Goal: Information Seeking & Learning: Learn about a topic

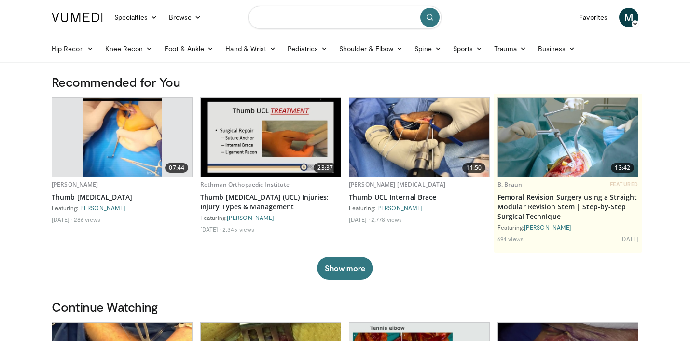
click at [284, 19] on input "Search topics, interventions" at bounding box center [345, 17] width 193 height 23
type input "**********"
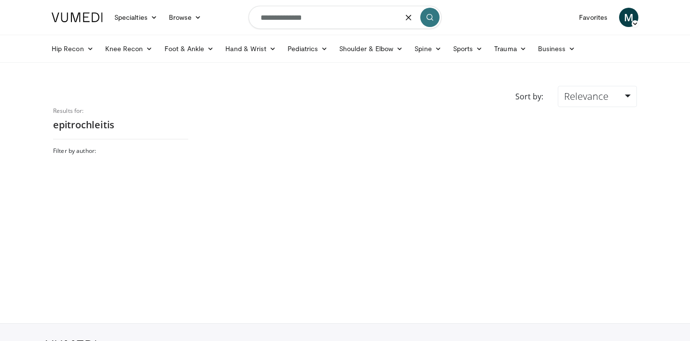
drag, startPoint x: 321, startPoint y: 21, endPoint x: 213, endPoint y: 15, distance: 107.8
click at [213, 15] on nav "Specialties Adult & Family Medicine Allergy, [MEDICAL_DATA], Immunology Anesthe…" at bounding box center [345, 17] width 599 height 35
drag, startPoint x: 329, startPoint y: 19, endPoint x: 205, endPoint y: 18, distance: 124.1
click at [205, 18] on nav "Specialties Adult & Family Medicine Allergy, [MEDICAL_DATA], Immunology Anesthe…" at bounding box center [345, 17] width 599 height 35
type input "**********"
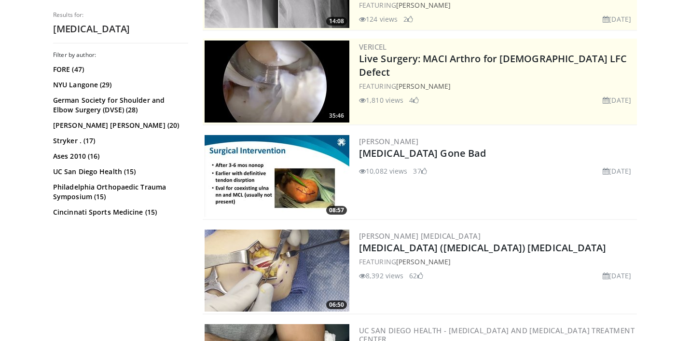
scroll to position [199, 0]
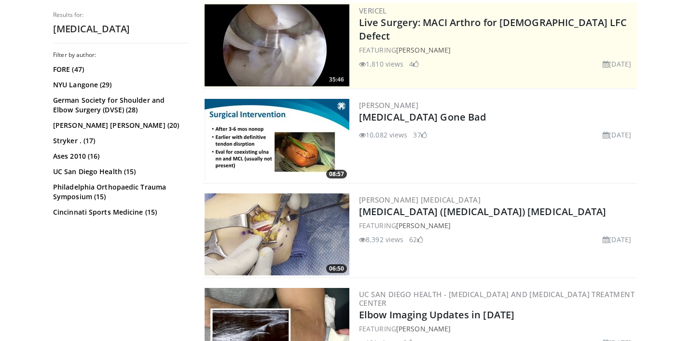
click at [284, 143] on img at bounding box center [277, 140] width 145 height 82
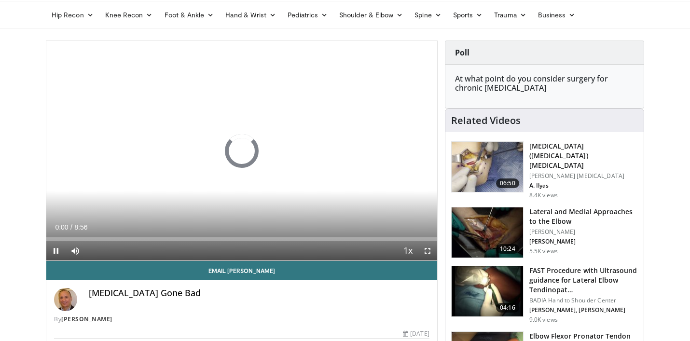
scroll to position [40, 0]
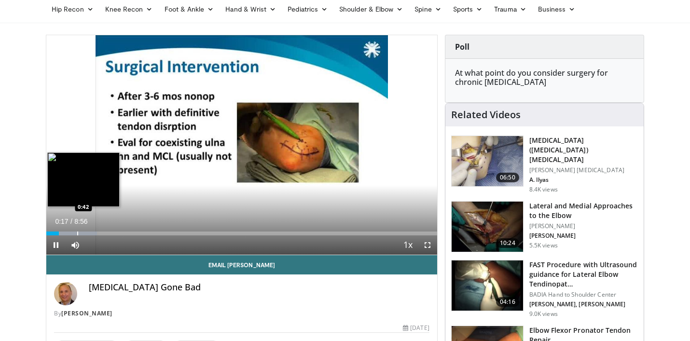
click at [77, 232] on div "Progress Bar" at bounding box center [77, 234] width 1 height 4
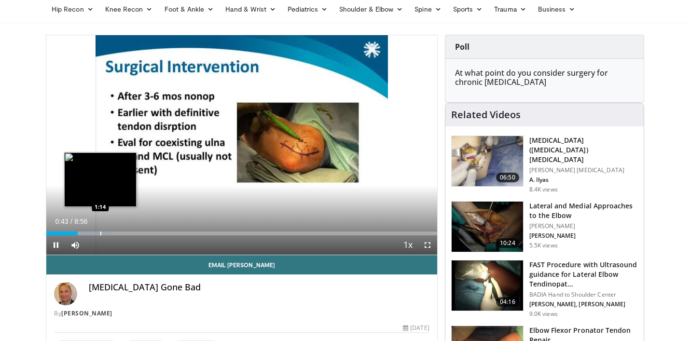
click at [100, 233] on div "Progress Bar" at bounding box center [100, 234] width 1 height 4
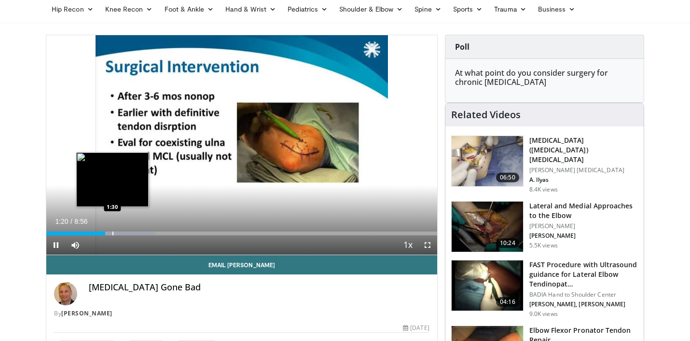
click at [112, 234] on div "Progress Bar" at bounding box center [112, 234] width 1 height 4
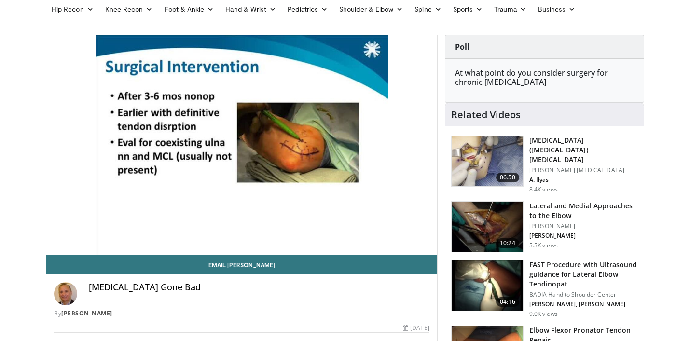
click at [230, 234] on div "10 seconds Tap to unmute" at bounding box center [241, 145] width 391 height 220
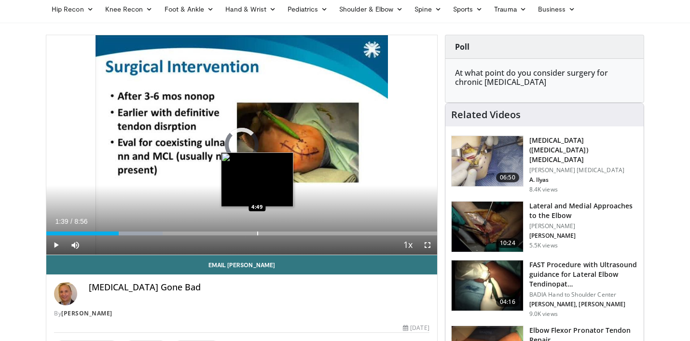
click at [257, 235] on div "Progress Bar" at bounding box center [257, 234] width 1 height 4
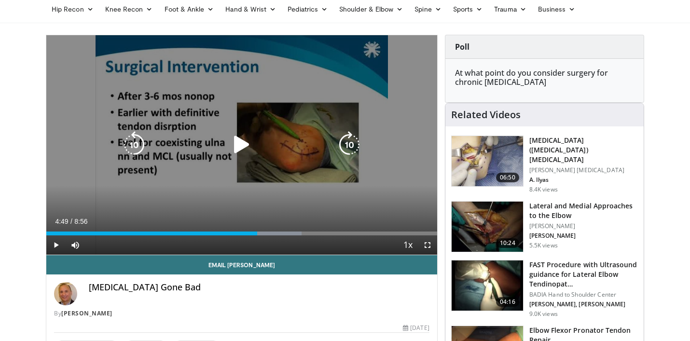
click at [248, 147] on icon "Video Player" at bounding box center [241, 144] width 27 height 27
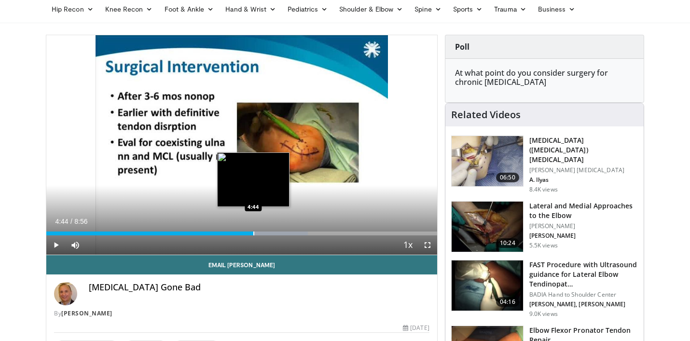
click at [253, 232] on div "Progress Bar" at bounding box center [253, 234] width 1 height 4
click at [249, 232] on div "Progress Bar" at bounding box center [249, 234] width 1 height 4
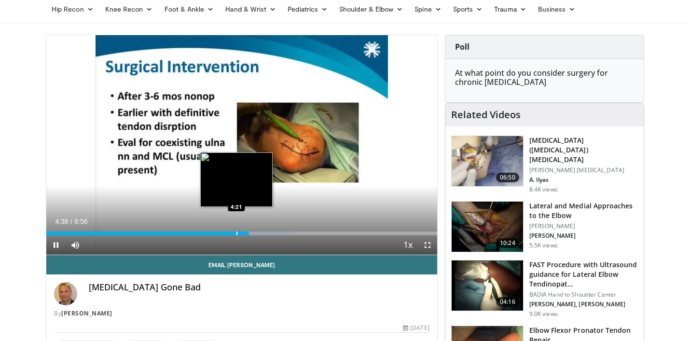
click at [237, 233] on div "Progress Bar" at bounding box center [237, 234] width 1 height 4
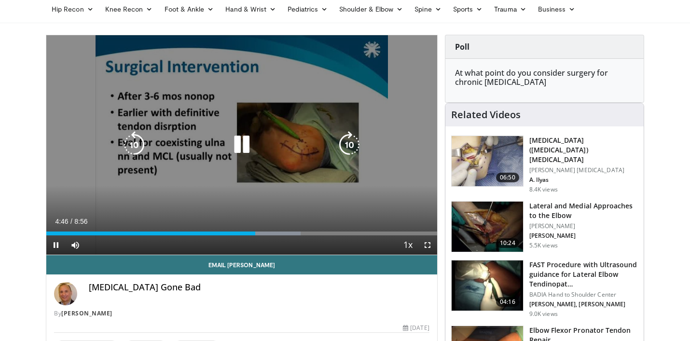
click at [248, 146] on icon "Video Player" at bounding box center [241, 144] width 27 height 27
click at [248, 140] on icon "Video Player" at bounding box center [241, 144] width 27 height 27
click at [239, 149] on icon "Video Player" at bounding box center [241, 144] width 27 height 27
click at [235, 145] on icon "Video Player" at bounding box center [241, 144] width 27 height 27
click at [243, 143] on icon "Video Player" at bounding box center [241, 144] width 27 height 27
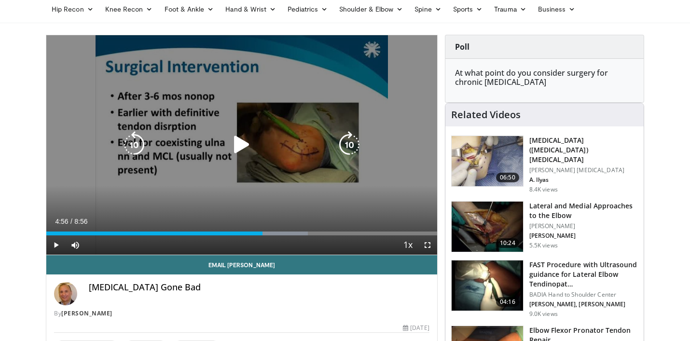
click at [236, 148] on icon "Video Player" at bounding box center [241, 144] width 27 height 27
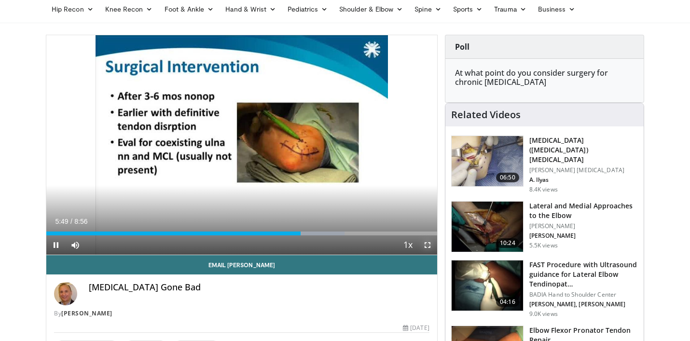
click at [429, 243] on span "Video Player" at bounding box center [427, 245] width 19 height 19
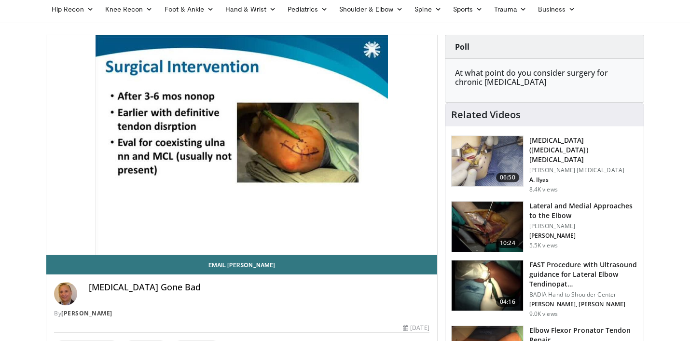
click at [483, 173] on img at bounding box center [487, 161] width 71 height 50
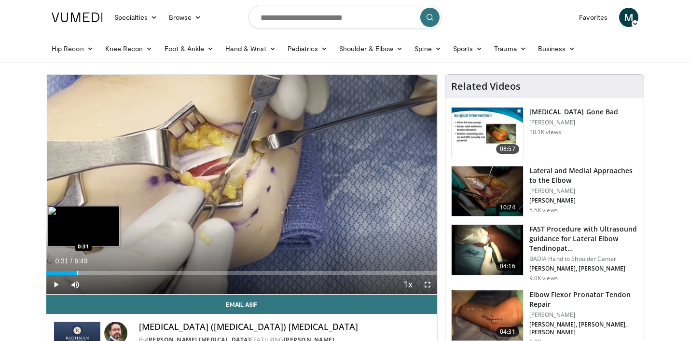
click at [77, 271] on div "Progress Bar" at bounding box center [77, 273] width 1 height 4
click at [90, 274] on div "Progress Bar" at bounding box center [90, 273] width 1 height 4
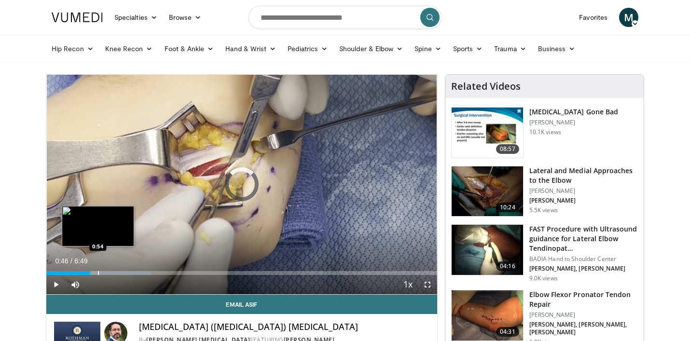
click at [98, 273] on div "Progress Bar" at bounding box center [98, 273] width 1 height 4
click at [113, 273] on div "Progress Bar" at bounding box center [113, 273] width 1 height 4
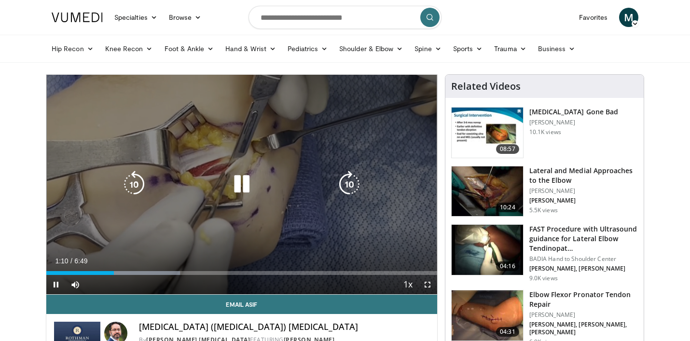
click at [129, 273] on div "10 seconds Tap to unmute" at bounding box center [241, 185] width 391 height 220
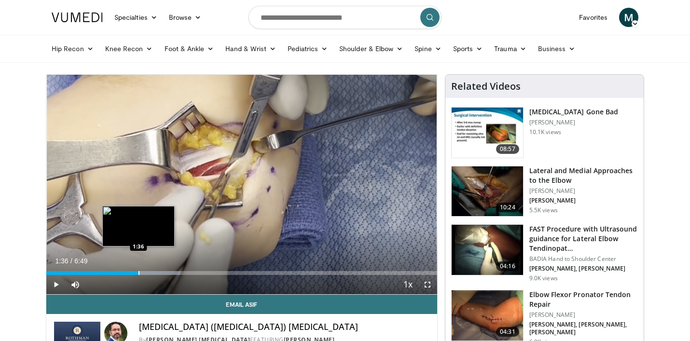
click at [139, 274] on div "Progress Bar" at bounding box center [139, 273] width 1 height 4
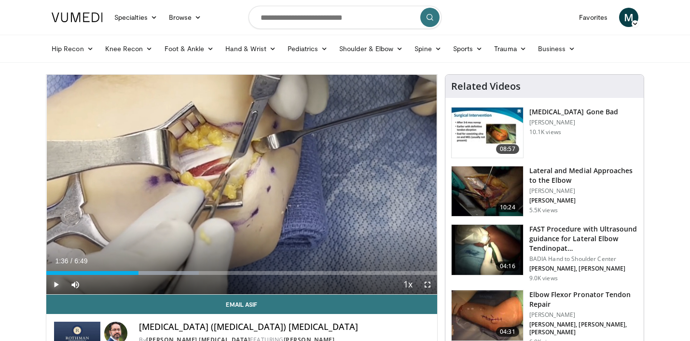
click at [56, 284] on span "Video Player" at bounding box center [55, 284] width 19 height 19
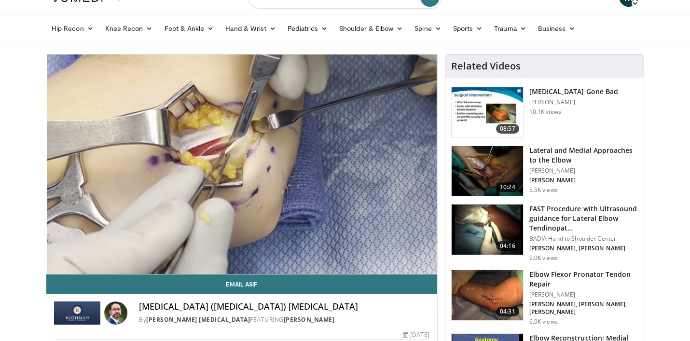
scroll to position [23, 0]
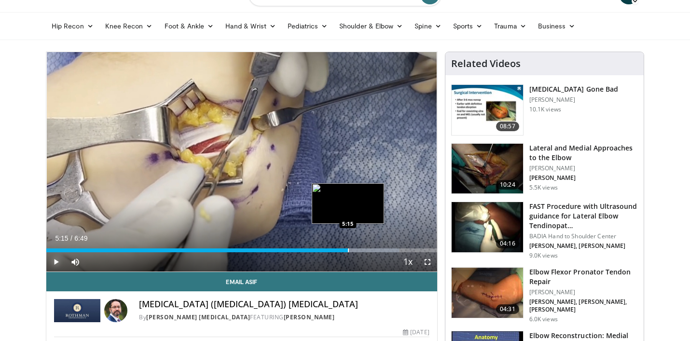
click at [348, 252] on div "Progress Bar" at bounding box center [348, 251] width 1 height 4
click at [359, 250] on div "Progress Bar" at bounding box center [359, 251] width 1 height 4
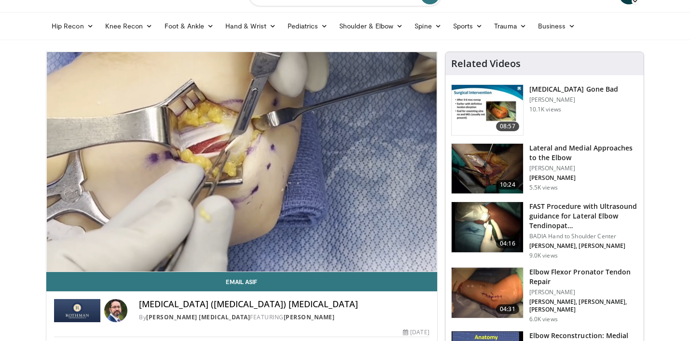
click at [370, 250] on video-js "**********" at bounding box center [241, 162] width 391 height 220
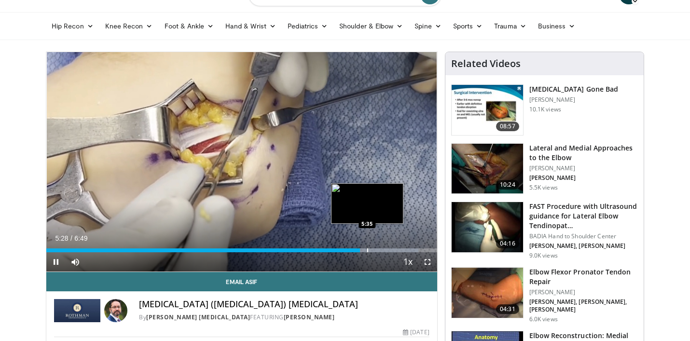
click at [367, 247] on div "Loaded : 95.18% 5:28 5:35" at bounding box center [241, 247] width 391 height 9
click at [378, 249] on div "Progress Bar" at bounding box center [378, 251] width 1 height 4
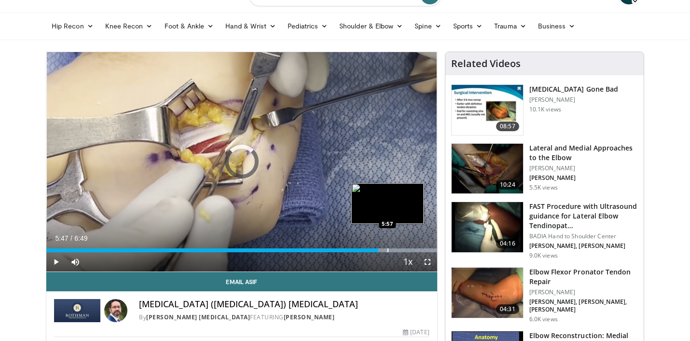
click at [388, 251] on div "Progress Bar" at bounding box center [388, 251] width 1 height 4
click at [404, 251] on div "Progress Bar" at bounding box center [404, 251] width 1 height 4
